Goal: Task Accomplishment & Management: Manage account settings

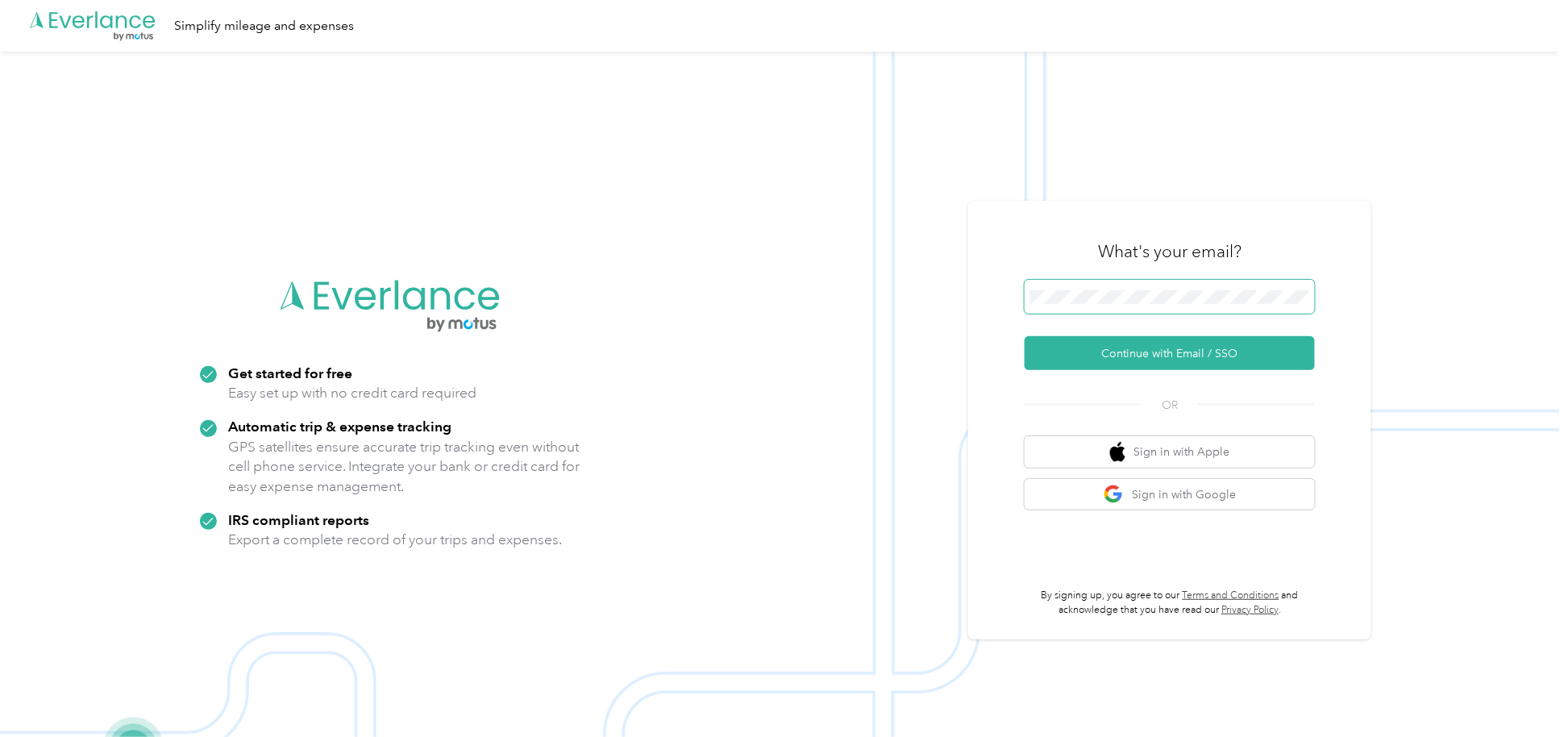
click at [1142, 287] on span at bounding box center [1169, 297] width 290 height 34
click at [1130, 354] on button "Continue with Email / SSO" at bounding box center [1169, 353] width 290 height 34
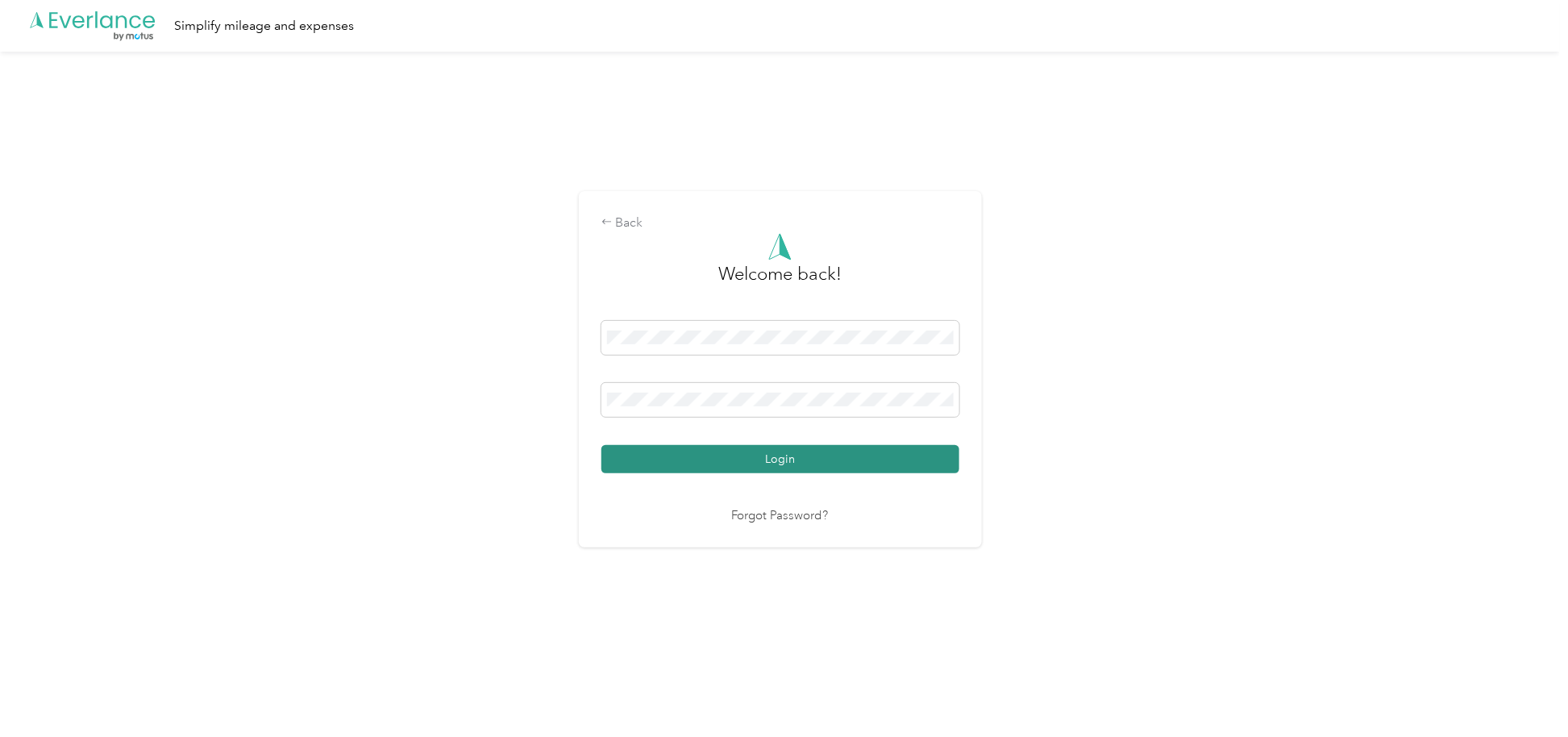
click at [803, 454] on button "Login" at bounding box center [780, 459] width 358 height 28
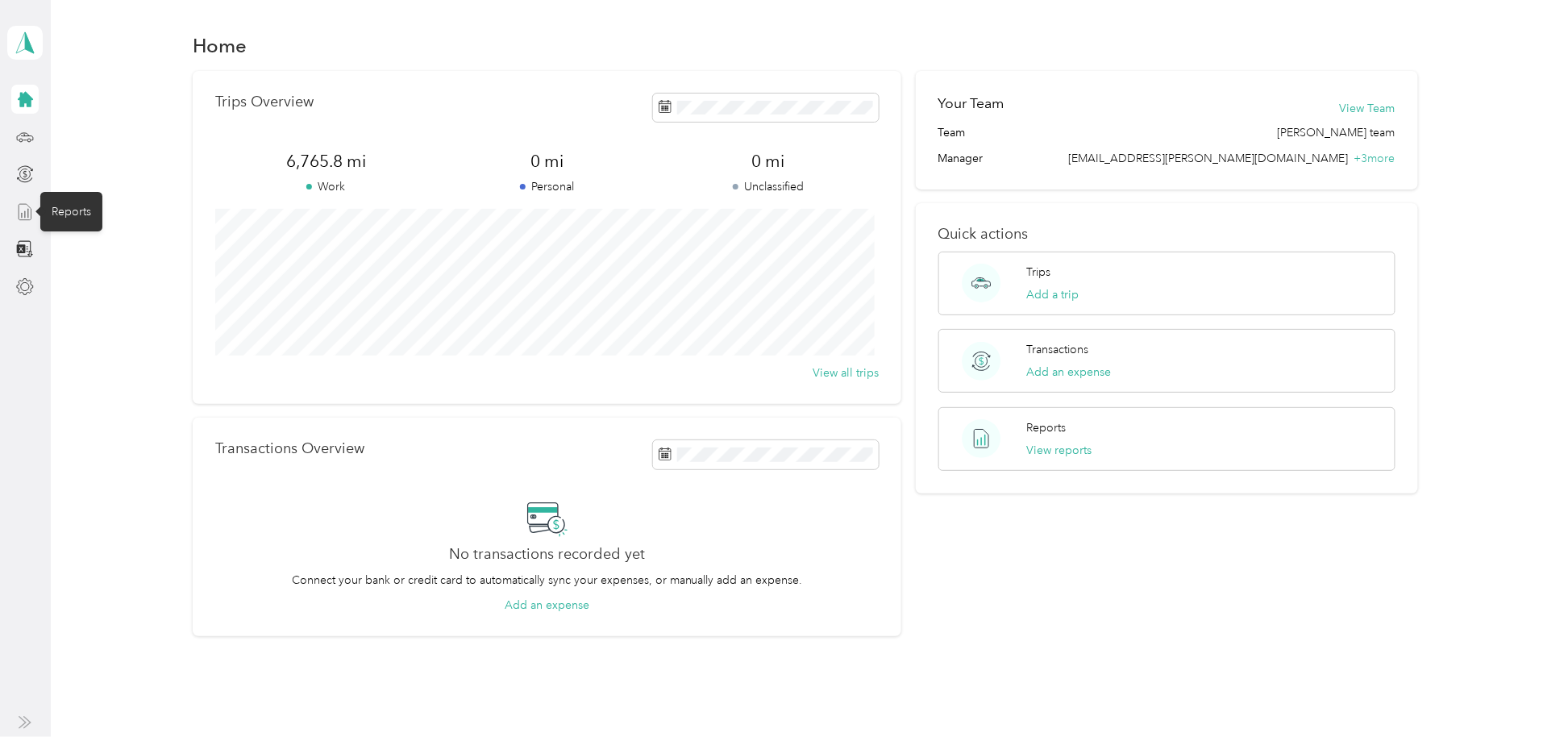
click at [21, 212] on icon at bounding box center [25, 212] width 18 height 18
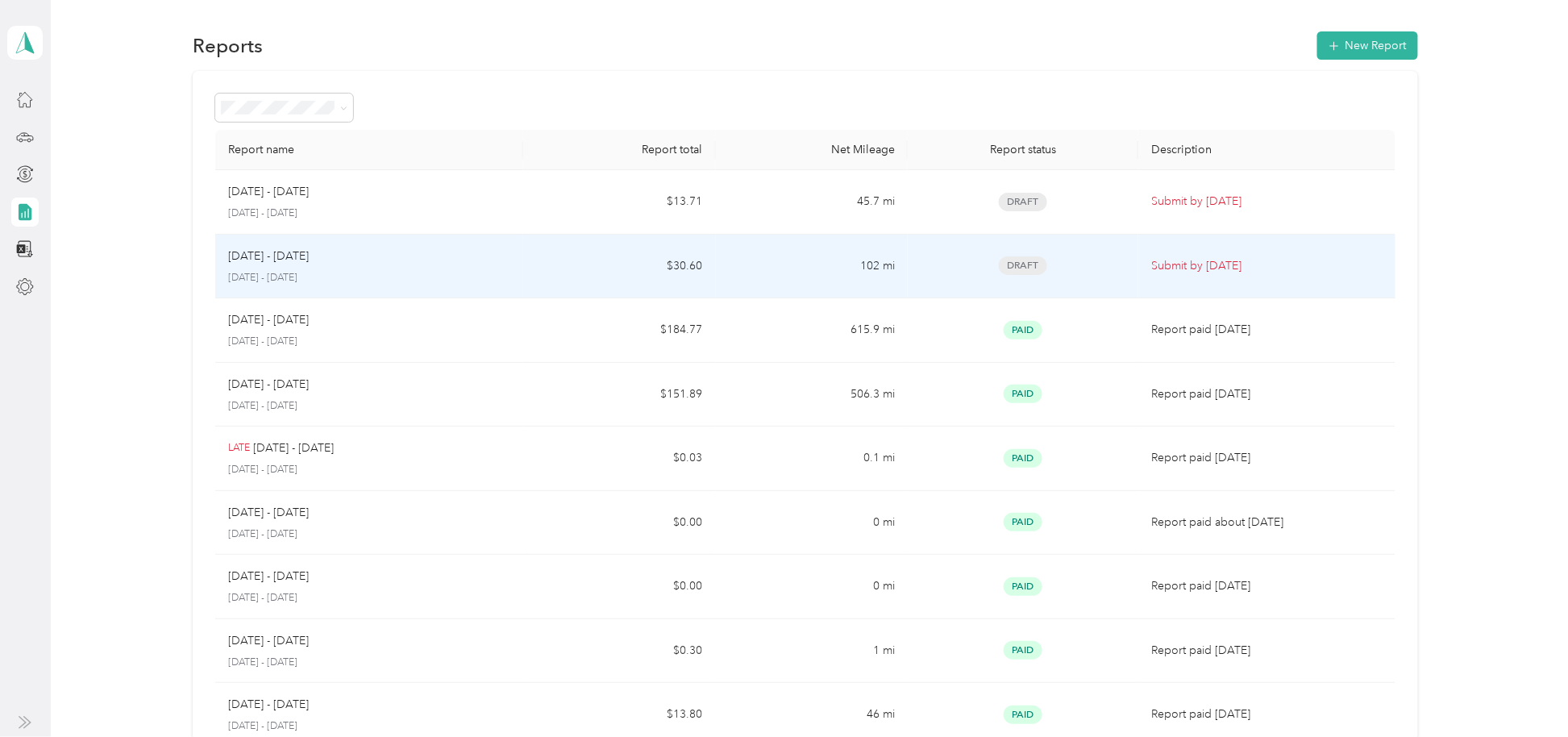
click at [1185, 270] on p "Submit by [DATE]" at bounding box center [1266, 265] width 231 height 18
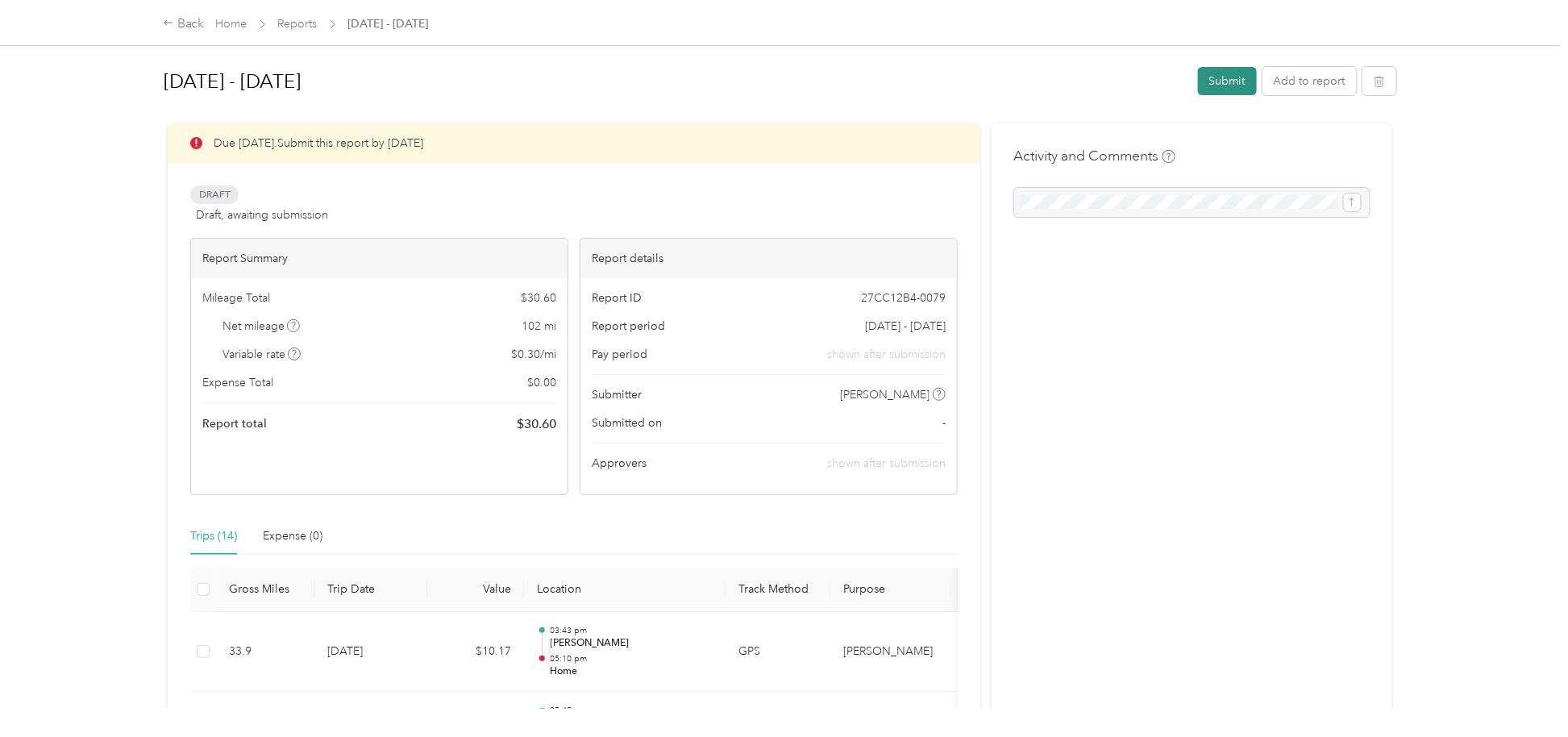
click at [1215, 85] on button "Submit" at bounding box center [1228, 81] width 59 height 28
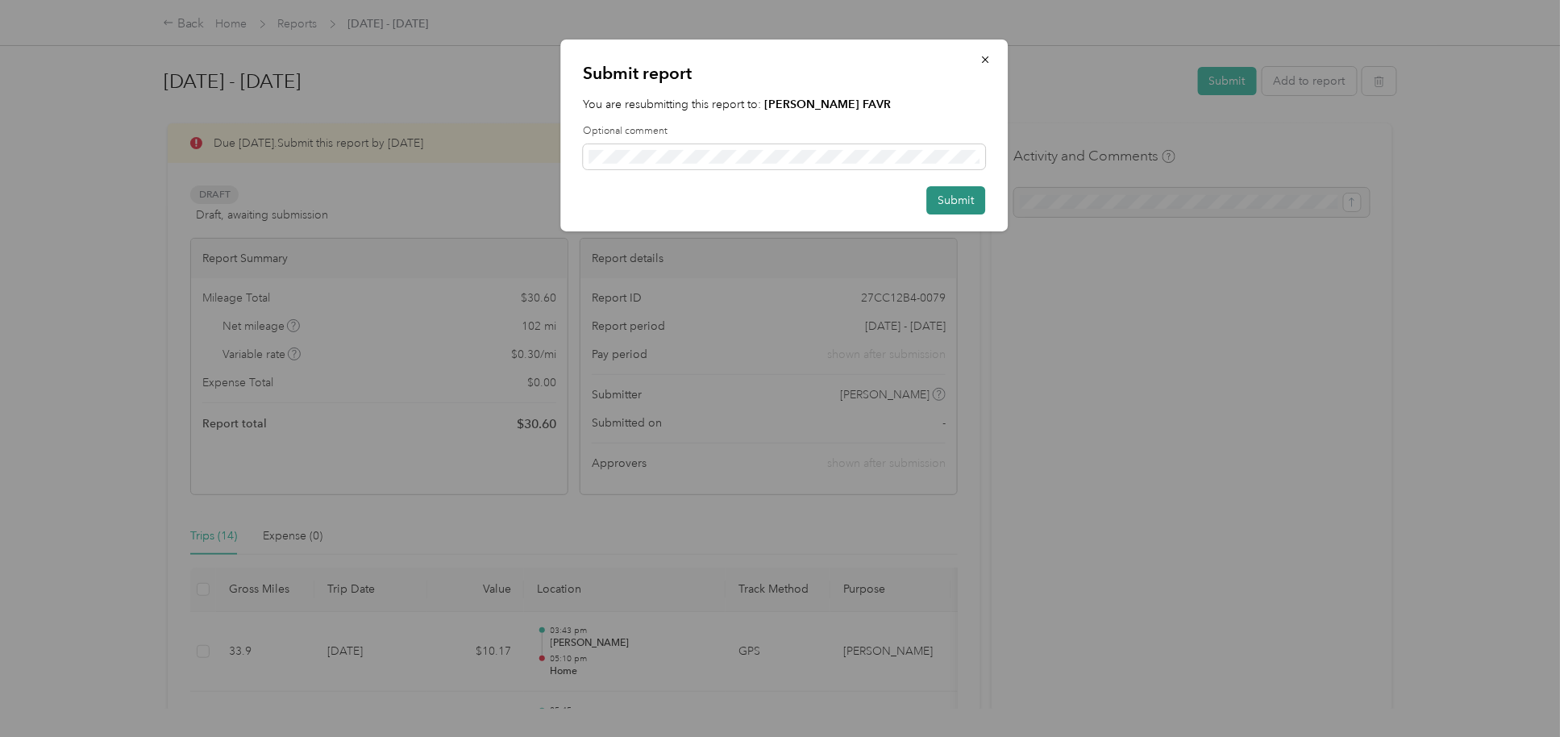
click at [945, 200] on button "Submit" at bounding box center [955, 199] width 59 height 28
